Goal: Task Accomplishment & Management: Manage account settings

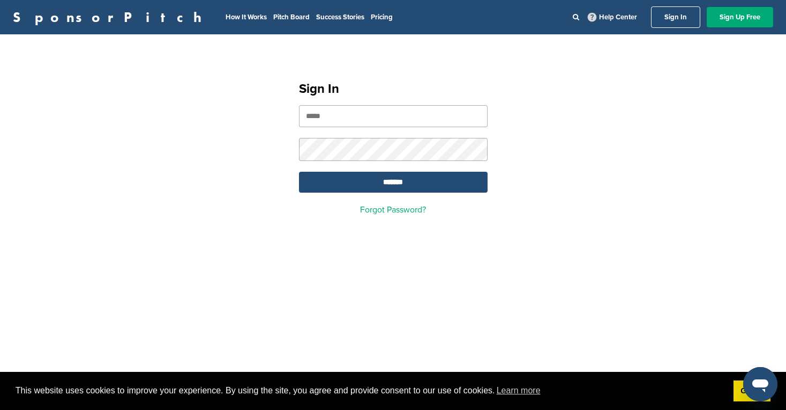
type input "**********"
click at [393, 183] on input "*******" at bounding box center [393, 182] width 189 height 21
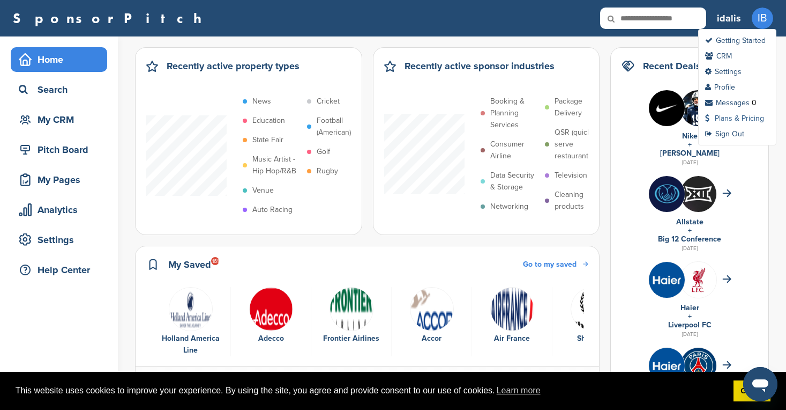
click at [739, 119] on link "Plans & Pricing" at bounding box center [735, 118] width 59 height 9
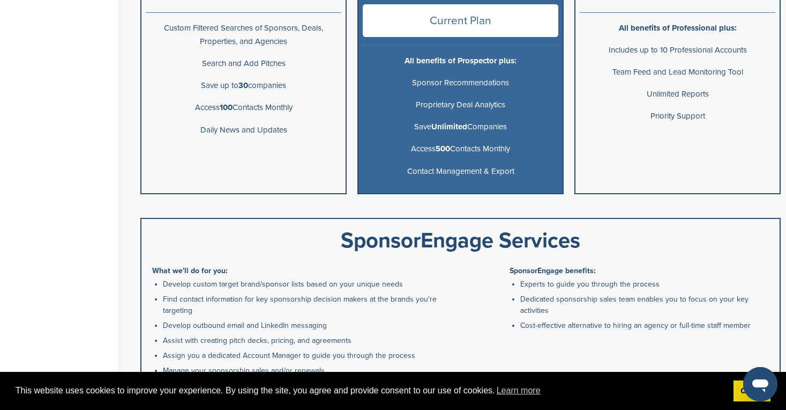
scroll to position [9, 0]
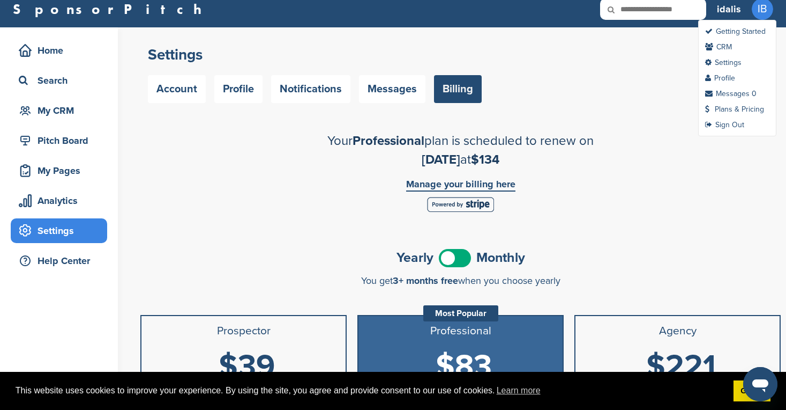
click at [766, 12] on span "IB" at bounding box center [762, 8] width 21 height 21
click at [730, 78] on link "Profile" at bounding box center [721, 77] width 30 height 9
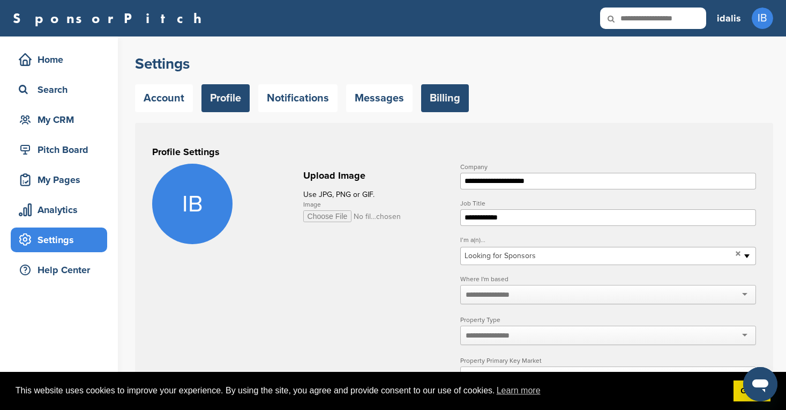
click at [440, 100] on link "Billing" at bounding box center [445, 98] width 48 height 28
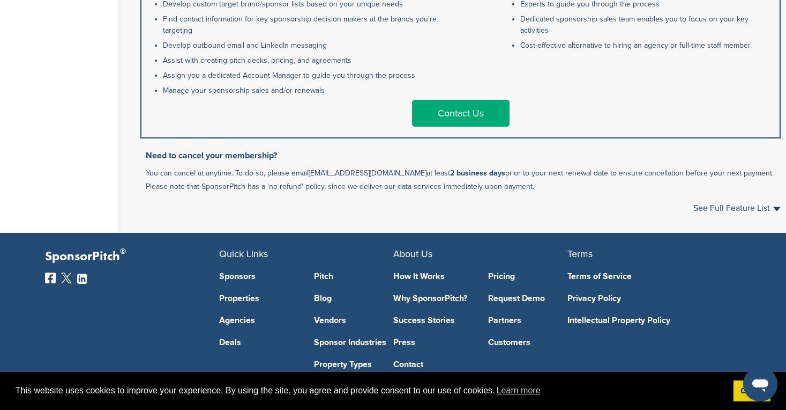
scroll to position [716, 0]
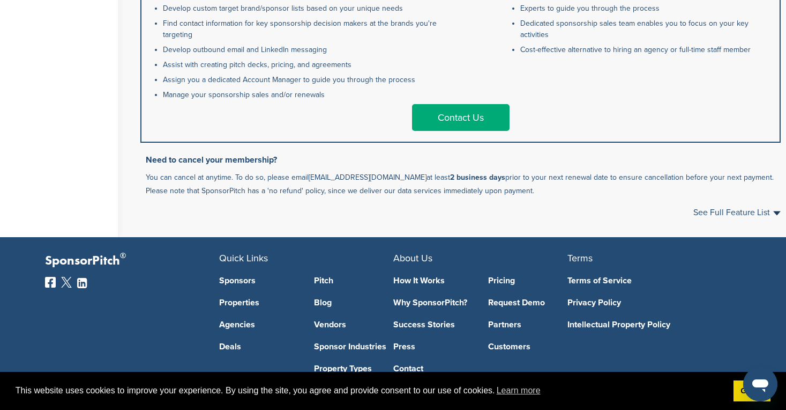
drag, startPoint x: 308, startPoint y: 175, endPoint x: 398, endPoint y: 170, distance: 89.6
click at [398, 170] on p "You can cancel at anytime. To do so, please email [EMAIL_ADDRESS][DOMAIN_NAME] …" at bounding box center [463, 183] width 635 height 27
copy p "[EMAIL_ADDRESS][DOMAIN_NAME]"
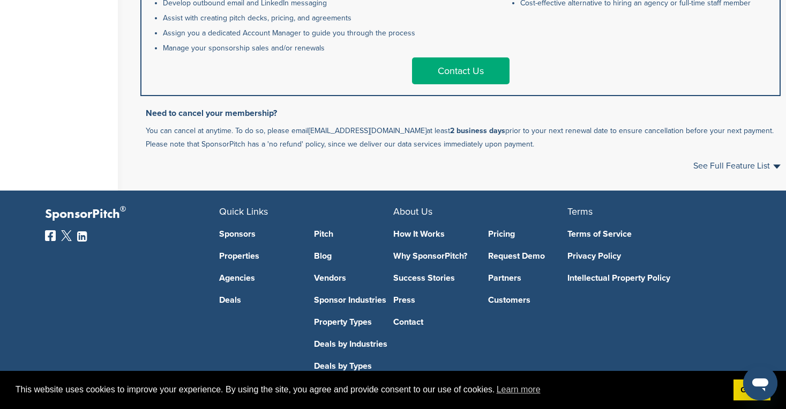
scroll to position [790, 0]
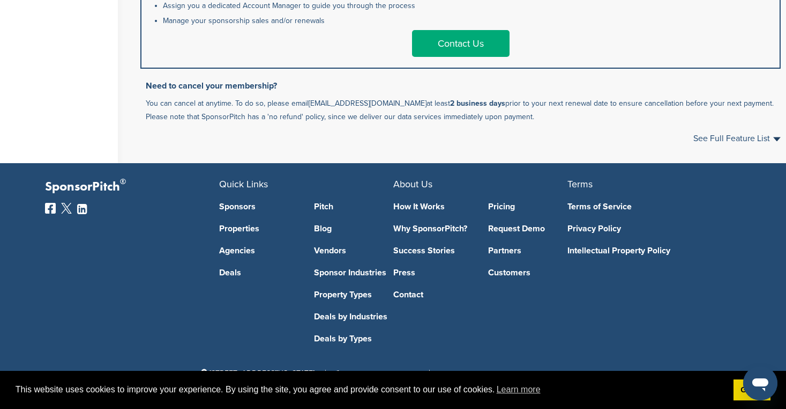
click at [186, 101] on p "You can cancel at anytime. To do so, please email [EMAIL_ADDRESS][DOMAIN_NAME] …" at bounding box center [463, 110] width 635 height 27
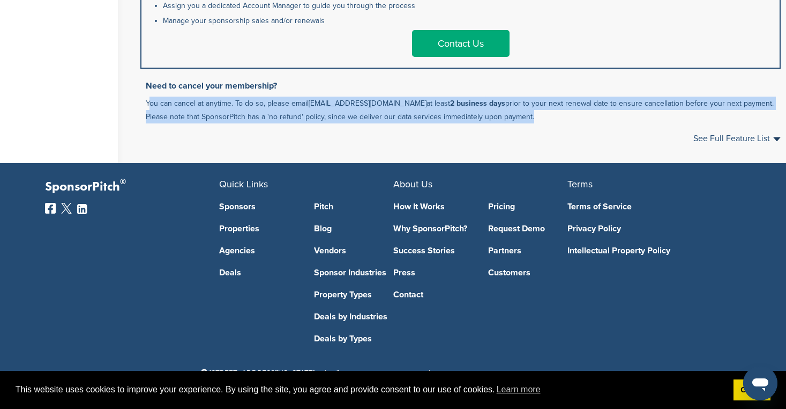
click at [186, 101] on p "You can cancel at anytime. To do so, please email [EMAIL_ADDRESS][DOMAIN_NAME] …" at bounding box center [463, 110] width 635 height 27
copy div "You can cancel at anytime. To do so, please email [EMAIL_ADDRESS][DOMAIN_NAME] …"
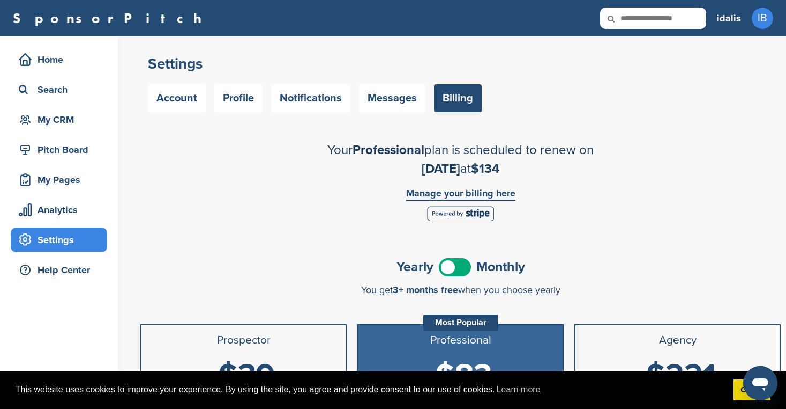
click at [457, 198] on link "Manage your billing here" at bounding box center [460, 194] width 109 height 12
